Goal: Learn about a topic: Learn about a topic

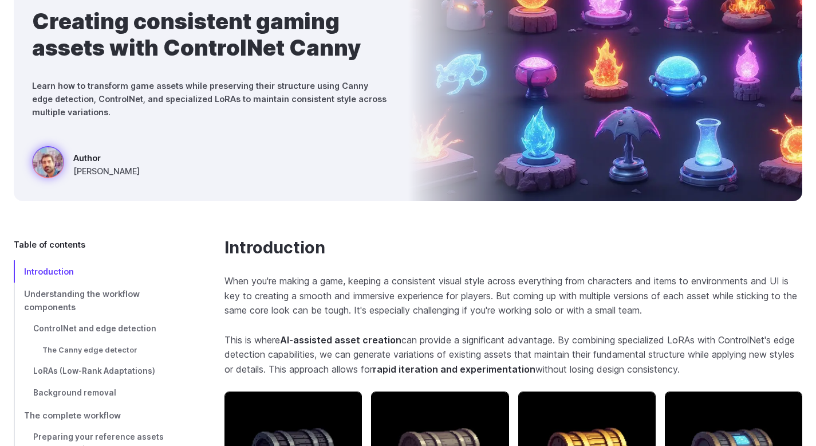
scroll to position [442, 0]
